Goal: Information Seeking & Learning: Check status

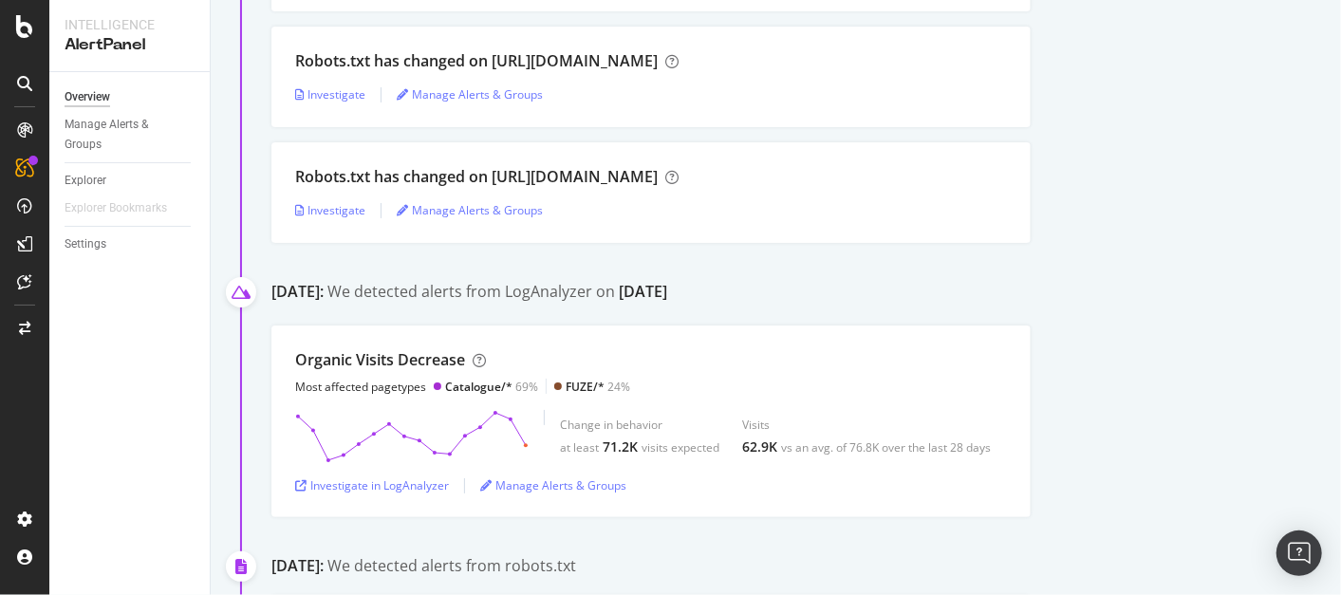
scroll to position [949, 0]
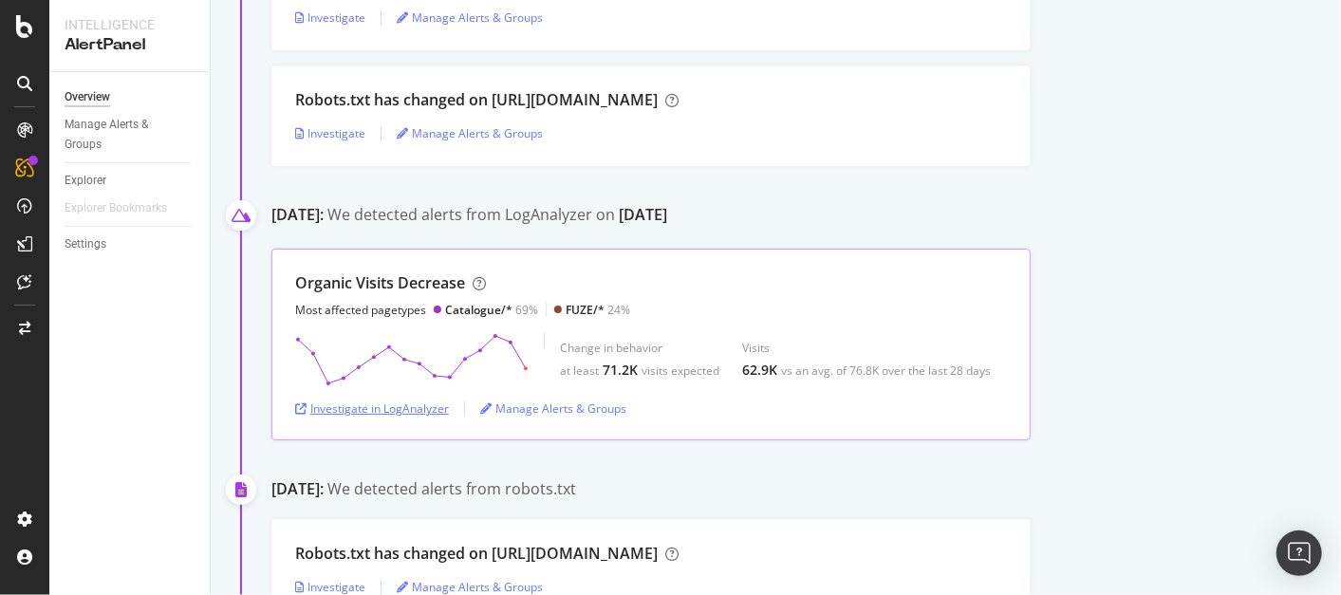
click at [359, 406] on div "Investigate in LogAnalyzer" at bounding box center [372, 409] width 154 height 16
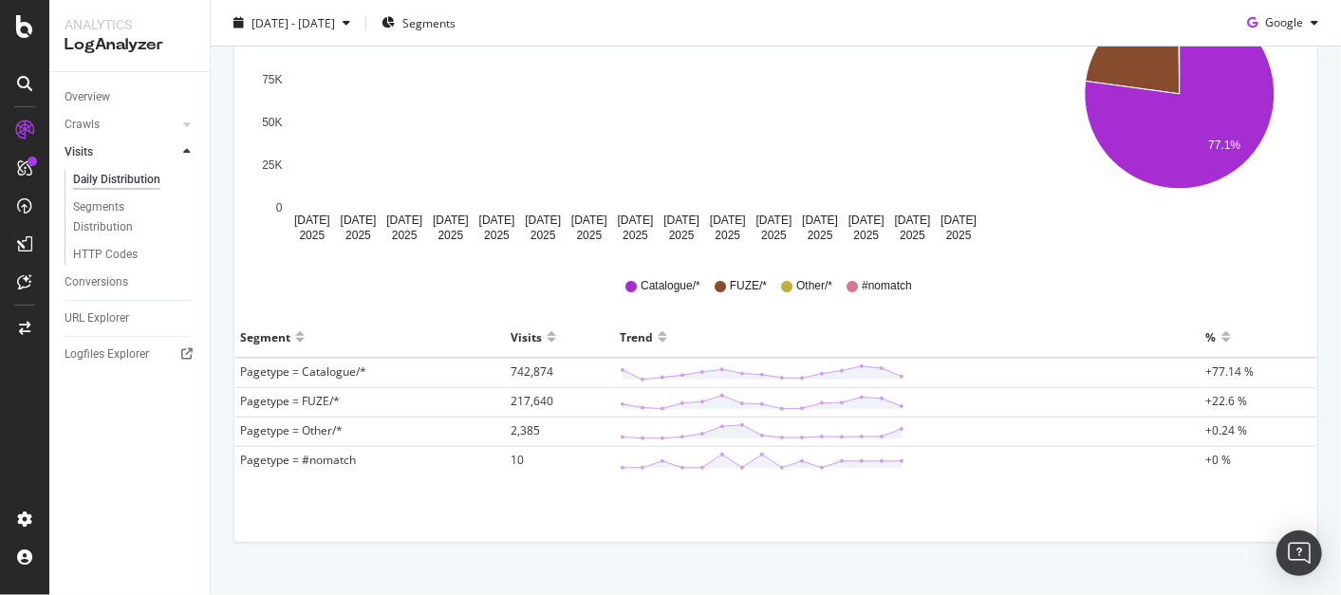
scroll to position [406, 0]
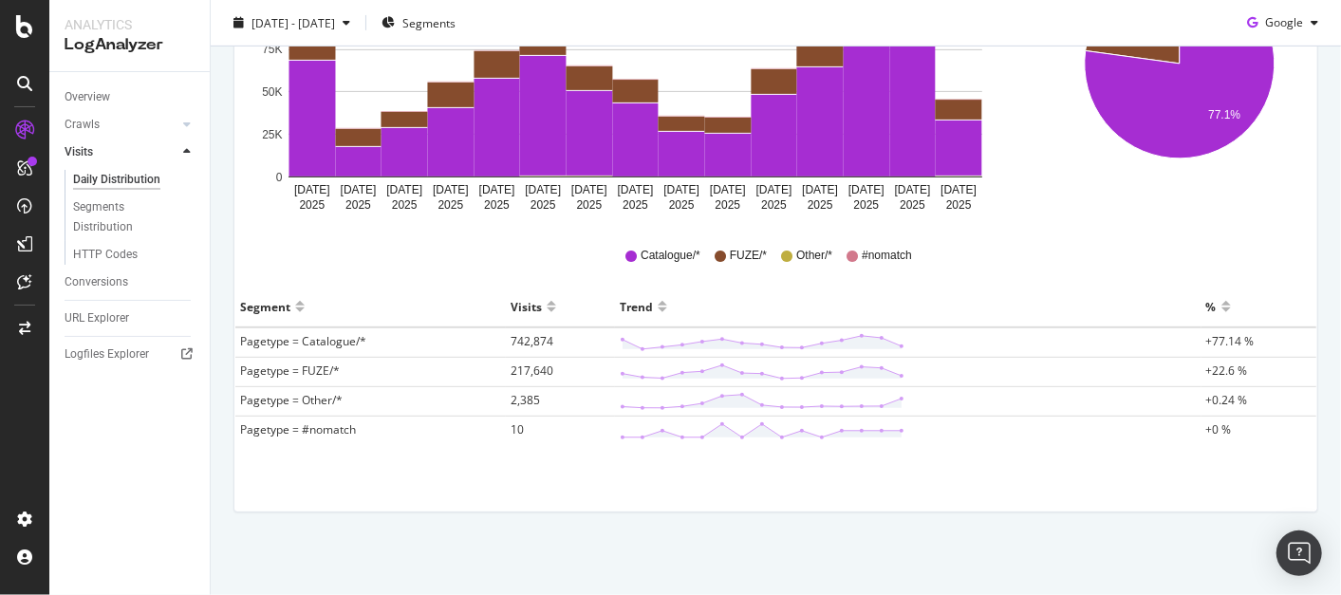
click at [1060, 433] on td at bounding box center [908, 431] width 586 height 29
